Goal: Information Seeking & Learning: Learn about a topic

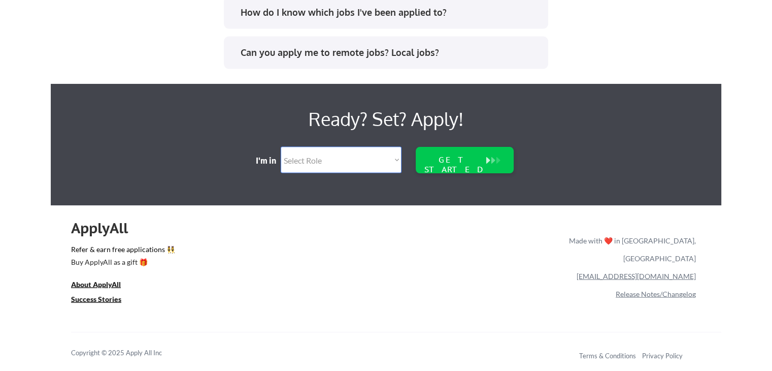
scroll to position [2168, 0]
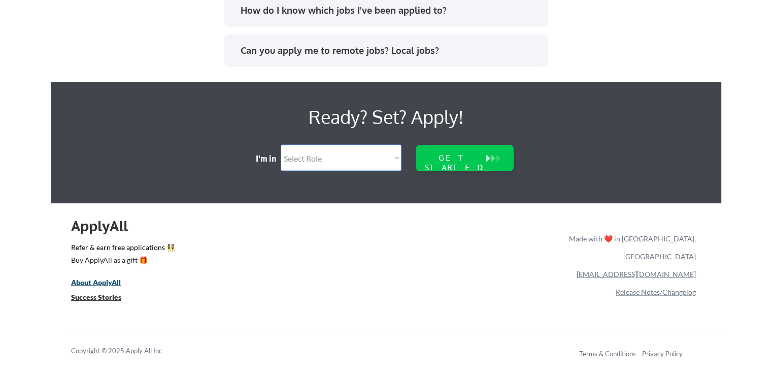
click at [107, 281] on u "About ApplyAll" at bounding box center [96, 282] width 50 height 9
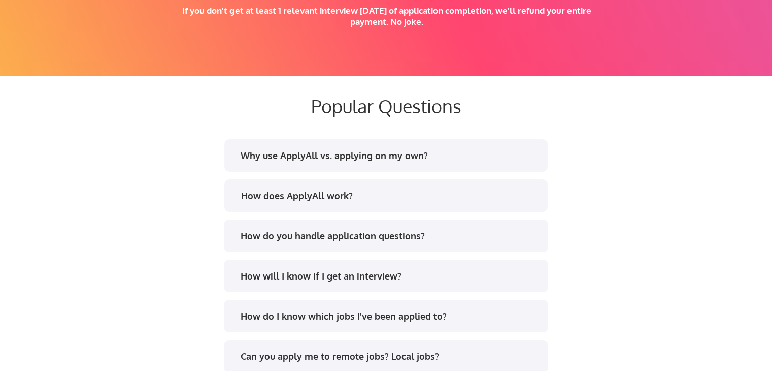
scroll to position [1863, 0]
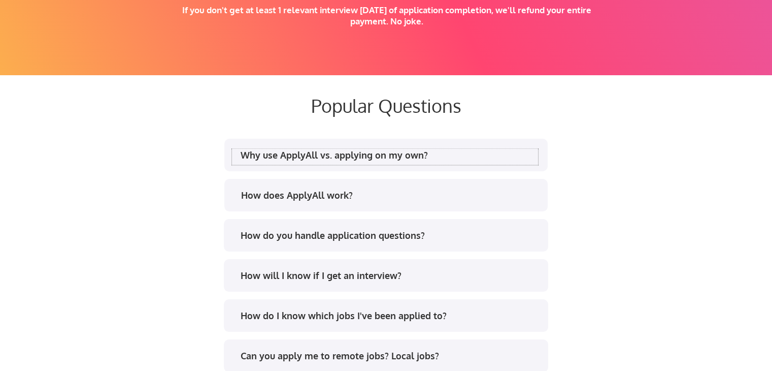
click at [379, 152] on div "Why use ApplyAll vs. applying on my own?" at bounding box center [389, 154] width 298 height 13
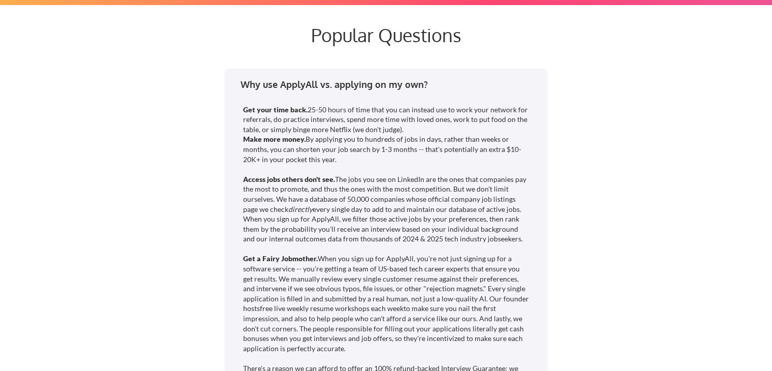
scroll to position [1964, 0]
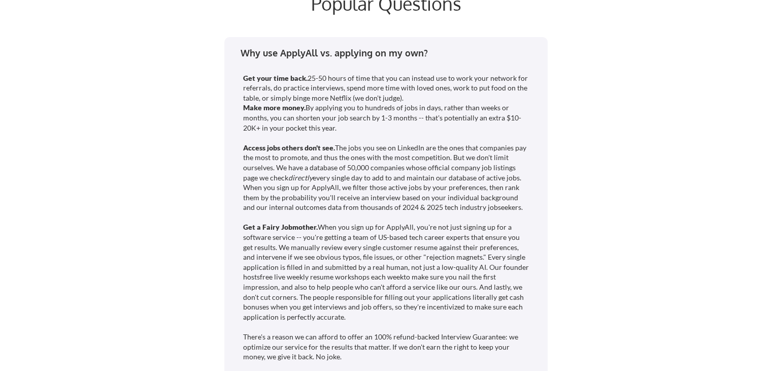
click at [349, 53] on div "Why use ApplyAll vs. applying on my own?" at bounding box center [389, 53] width 298 height 13
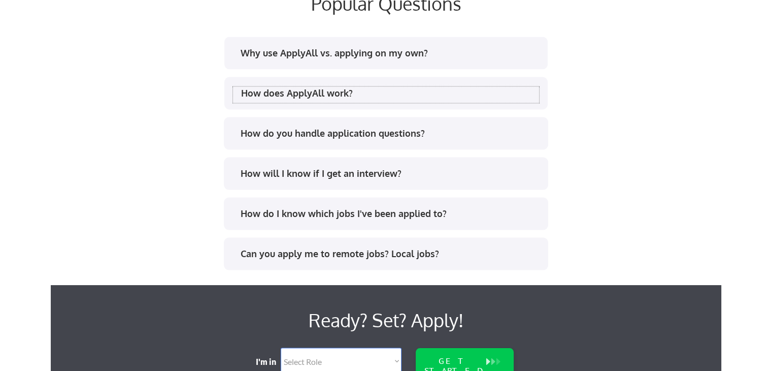
click at [309, 92] on div "How does ApplyAll work?" at bounding box center [390, 93] width 298 height 13
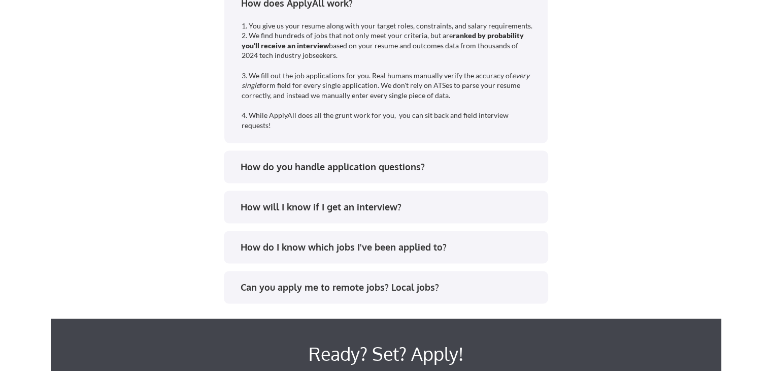
scroll to position [2066, 0]
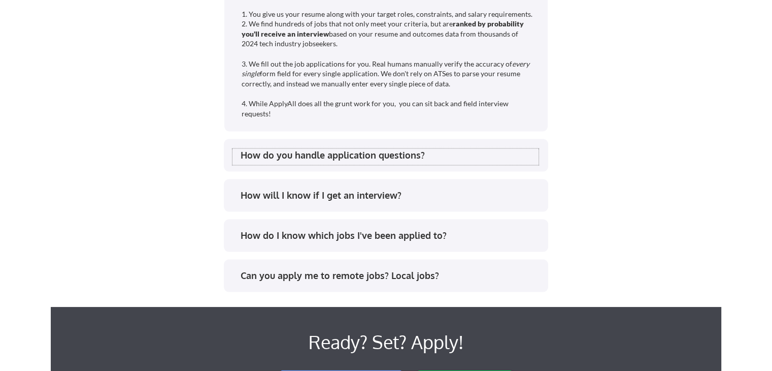
click at [329, 158] on div "How do you handle application questions?" at bounding box center [390, 155] width 298 height 13
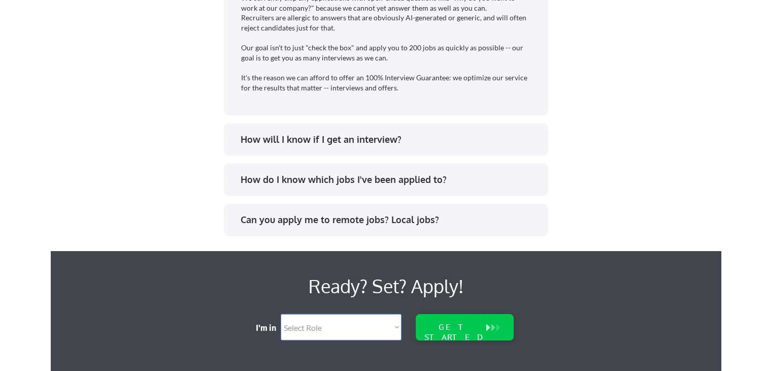
scroll to position [2269, 0]
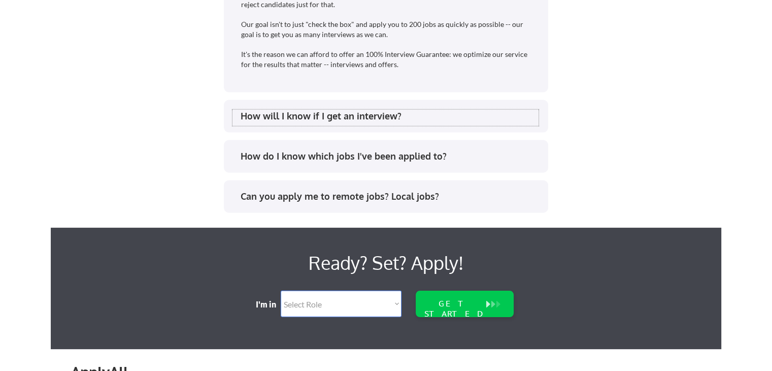
click at [319, 115] on div "How will I know if I get an interview?" at bounding box center [390, 116] width 298 height 13
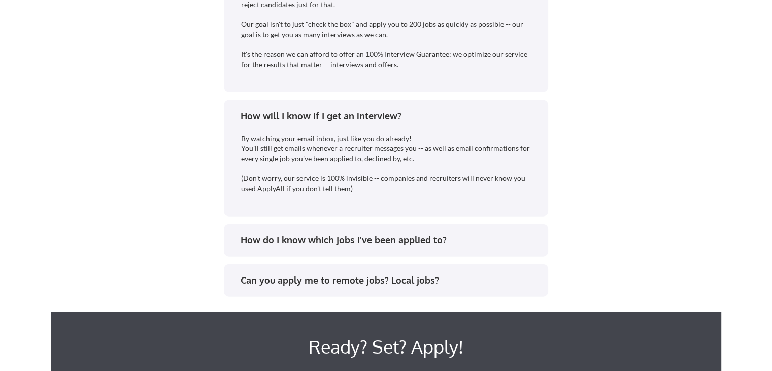
click at [292, 115] on div "How will I know if I get an interview?" at bounding box center [390, 116] width 298 height 13
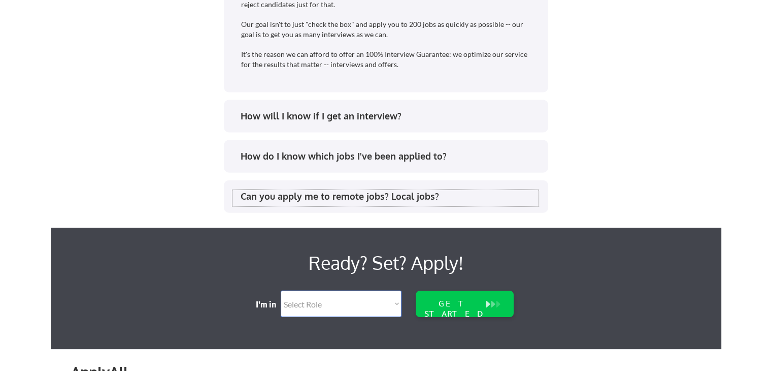
click at [345, 195] on div "Can you apply me to remote jobs? Local jobs?" at bounding box center [390, 196] width 298 height 13
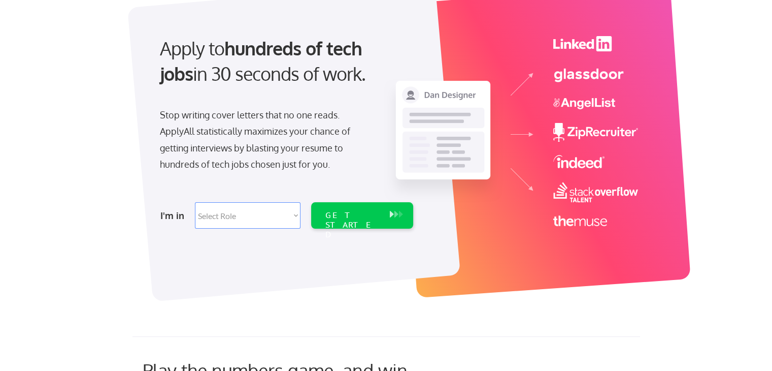
scroll to position [0, 0]
